Goal: Information Seeking & Learning: Understand process/instructions

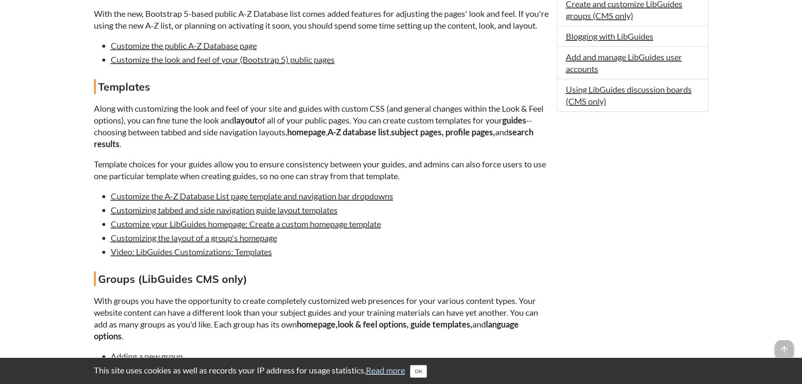
scroll to position [632, 0]
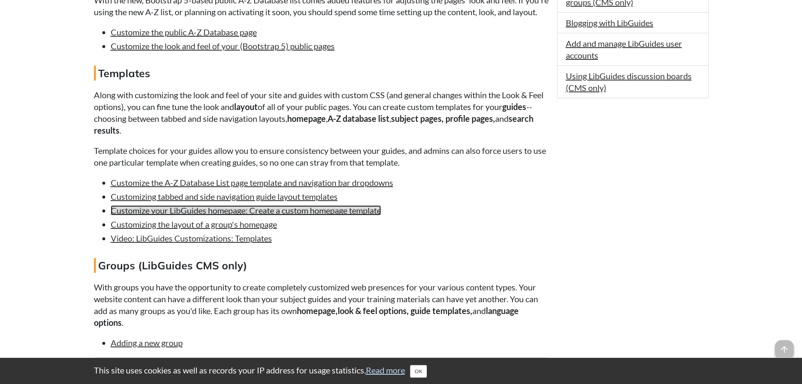
click at [248, 215] on link "Customize your LibGuides homepage: Create a custom homepage template" at bounding box center [246, 210] width 270 height 10
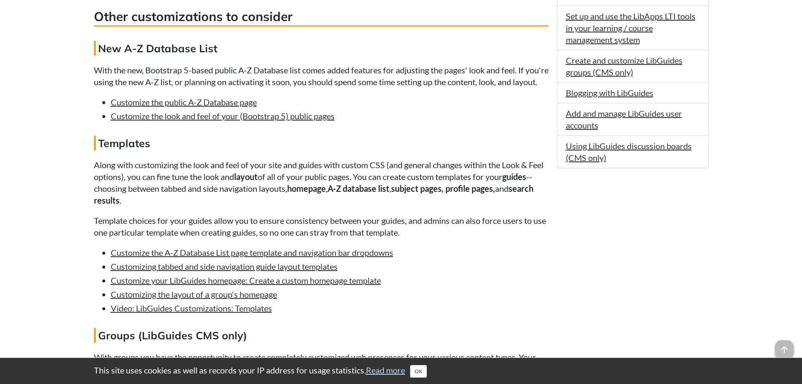
scroll to position [393, 0]
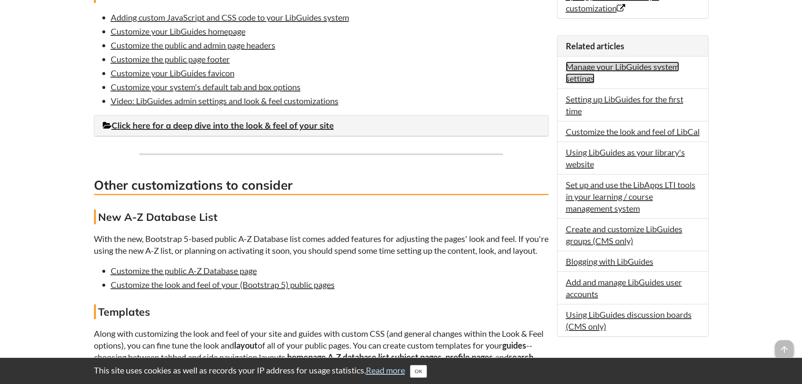
click at [578, 67] on link "Manage your LibGuides system settings" at bounding box center [622, 72] width 113 height 22
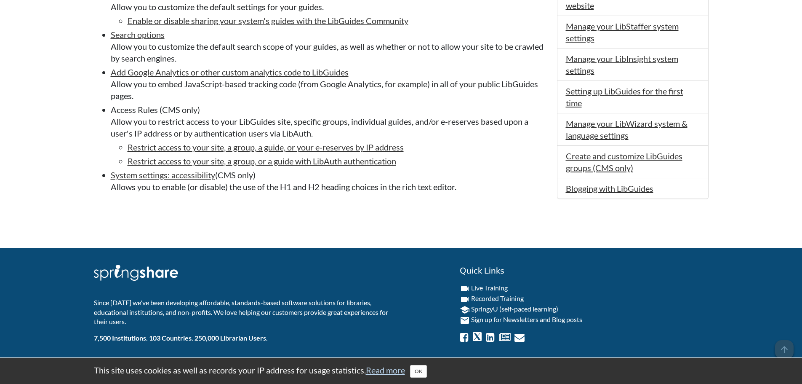
scroll to position [59, 0]
